Goal: Task Accomplishment & Management: Use online tool/utility

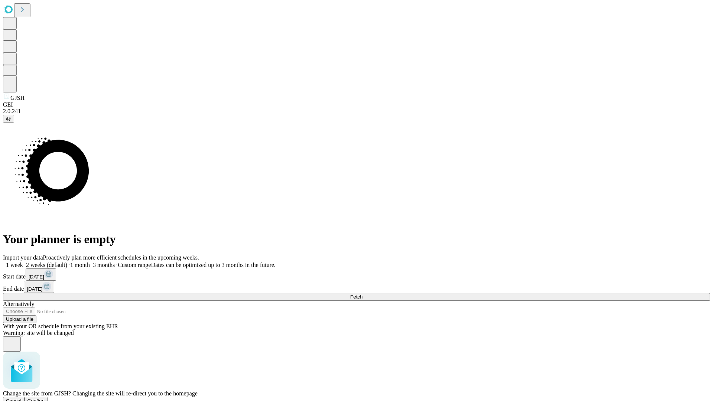
click at [45, 398] on span "Confirm" at bounding box center [35, 401] width 17 height 6
click at [23, 262] on label "1 week" at bounding box center [13, 265] width 20 height 6
click at [362, 294] on span "Fetch" at bounding box center [356, 297] width 12 height 6
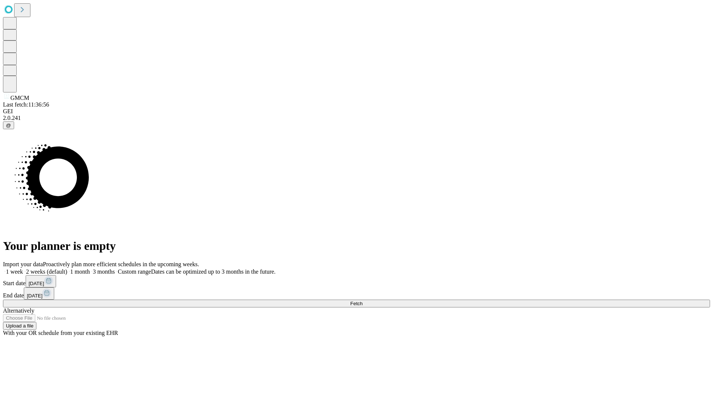
click at [23, 269] on label "1 week" at bounding box center [13, 272] width 20 height 6
click at [362, 301] on span "Fetch" at bounding box center [356, 304] width 12 height 6
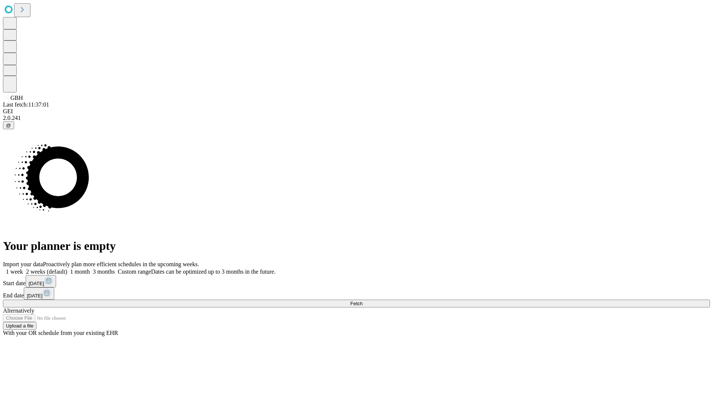
click at [362, 301] on span "Fetch" at bounding box center [356, 304] width 12 height 6
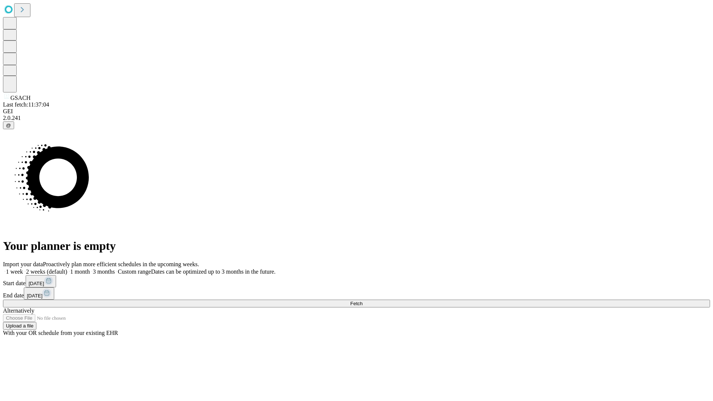
click at [23, 269] on label "1 week" at bounding box center [13, 272] width 20 height 6
click at [362, 301] on span "Fetch" at bounding box center [356, 304] width 12 height 6
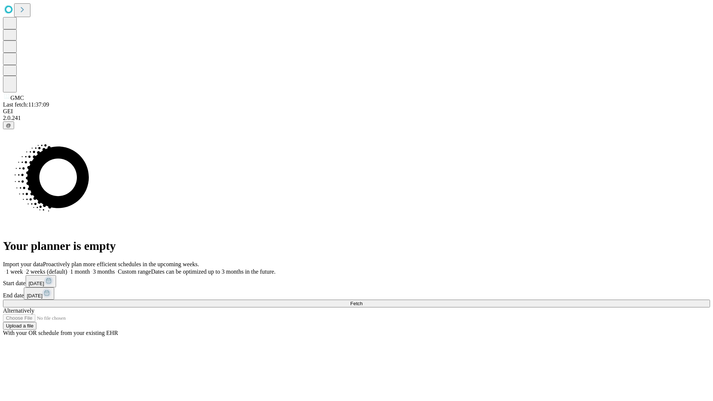
click at [23, 269] on label "1 week" at bounding box center [13, 272] width 20 height 6
click at [362, 301] on span "Fetch" at bounding box center [356, 304] width 12 height 6
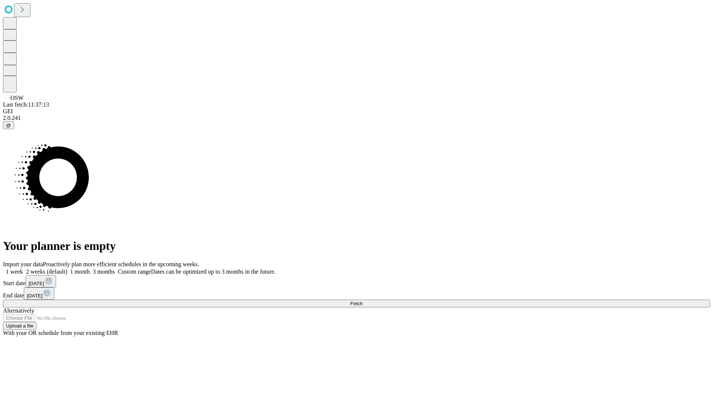
click at [362, 301] on span "Fetch" at bounding box center [356, 304] width 12 height 6
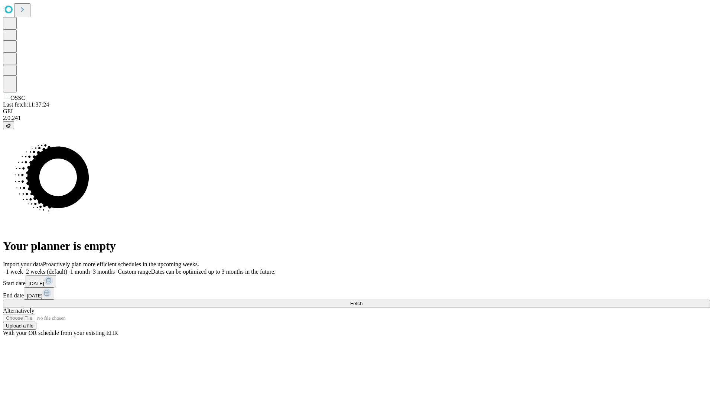
click at [23, 269] on label "1 week" at bounding box center [13, 272] width 20 height 6
click at [362, 301] on span "Fetch" at bounding box center [356, 304] width 12 height 6
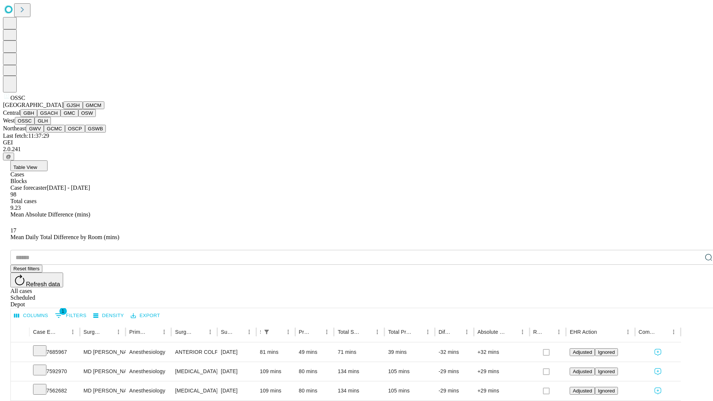
click at [51, 125] on button "GLH" at bounding box center [43, 121] width 16 height 8
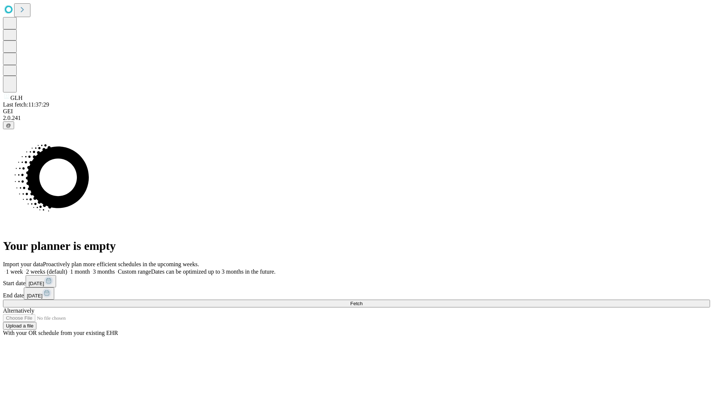
click at [23, 269] on label "1 week" at bounding box center [13, 272] width 20 height 6
click at [362, 301] on span "Fetch" at bounding box center [356, 304] width 12 height 6
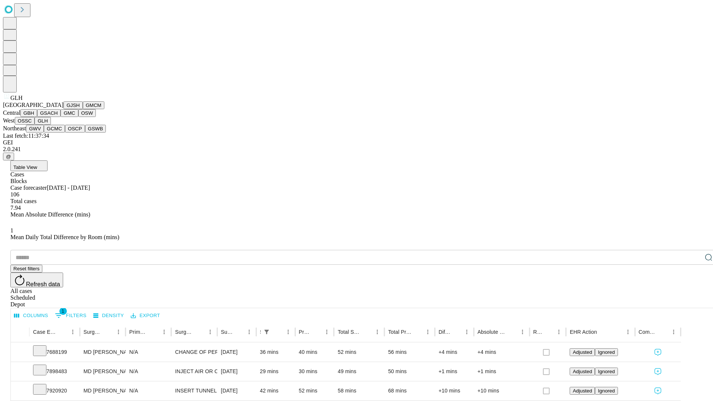
click at [44, 133] on button "GWV" at bounding box center [35, 129] width 18 height 8
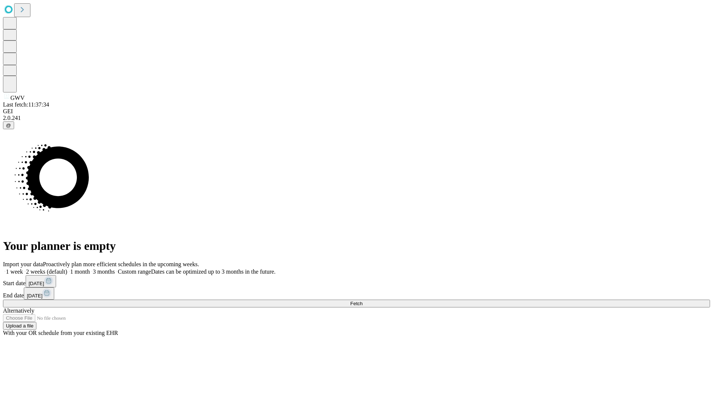
click at [362, 301] on span "Fetch" at bounding box center [356, 304] width 12 height 6
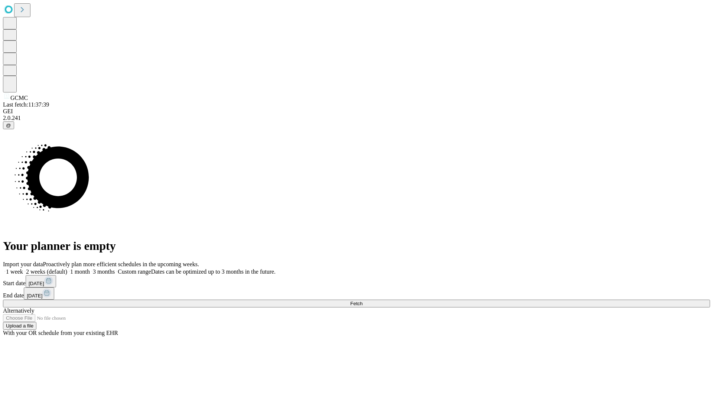
click at [23, 269] on label "1 week" at bounding box center [13, 272] width 20 height 6
click at [362, 301] on span "Fetch" at bounding box center [356, 304] width 12 height 6
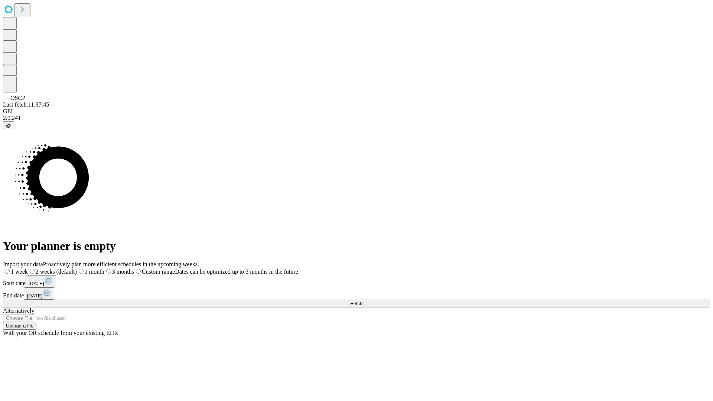
click at [28, 269] on label "1 week" at bounding box center [15, 272] width 25 height 6
click at [362, 301] on span "Fetch" at bounding box center [356, 304] width 12 height 6
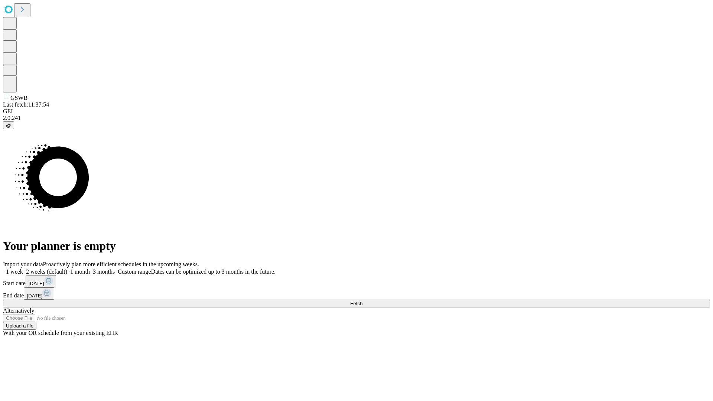
click at [23, 269] on label "1 week" at bounding box center [13, 272] width 20 height 6
click at [362, 301] on span "Fetch" at bounding box center [356, 304] width 12 height 6
